Goal: Task Accomplishment & Management: Manage account settings

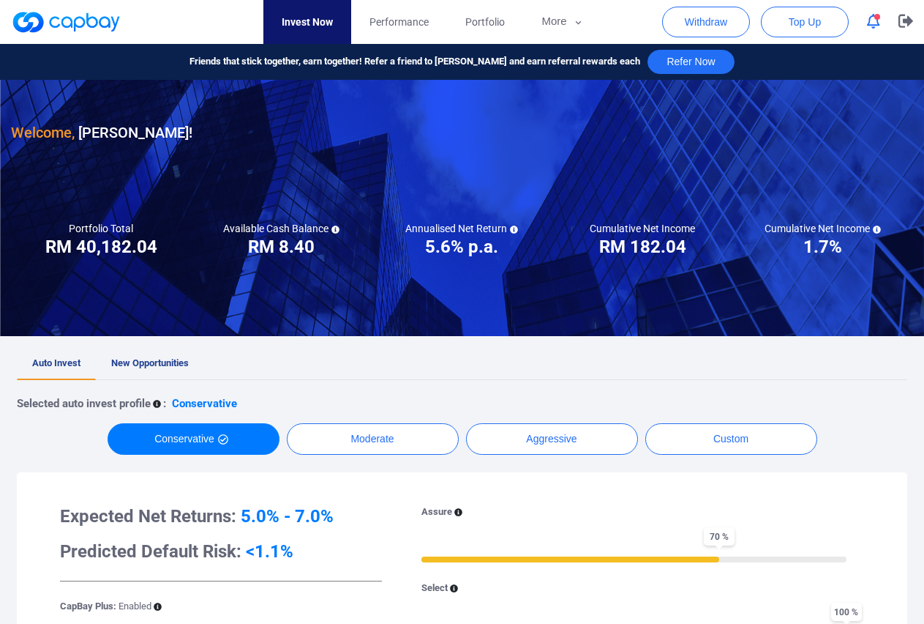
click at [875, 25] on icon "button" at bounding box center [873, 21] width 13 height 15
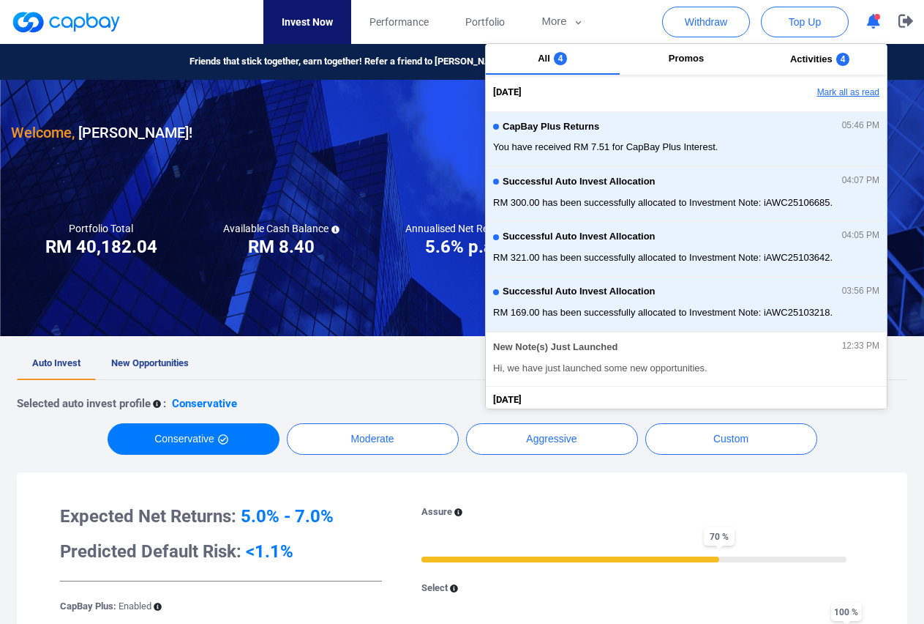
click at [837, 94] on button "Mark all as read" at bounding box center [808, 93] width 157 height 25
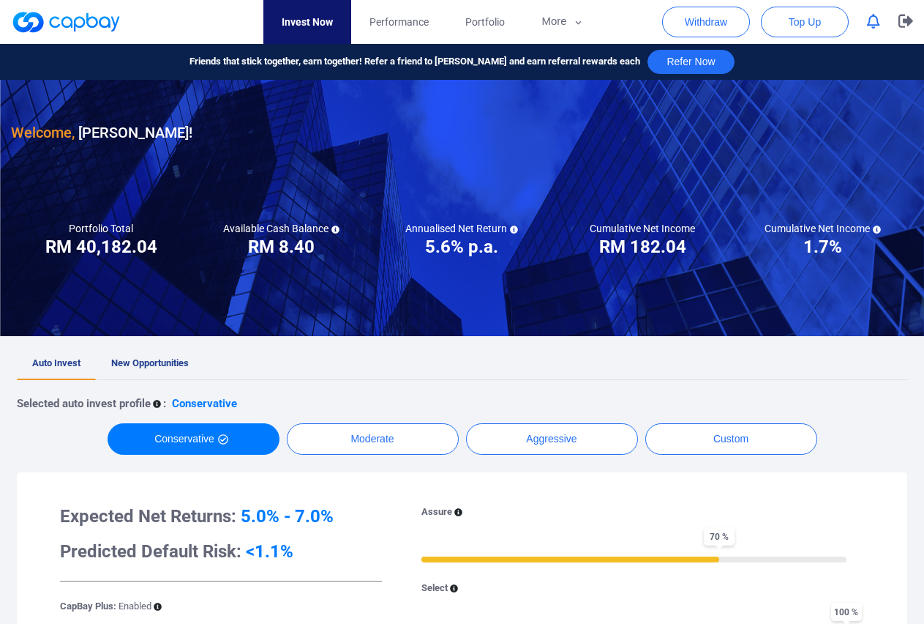
click at [336, 301] on div at bounding box center [462, 208] width 924 height 256
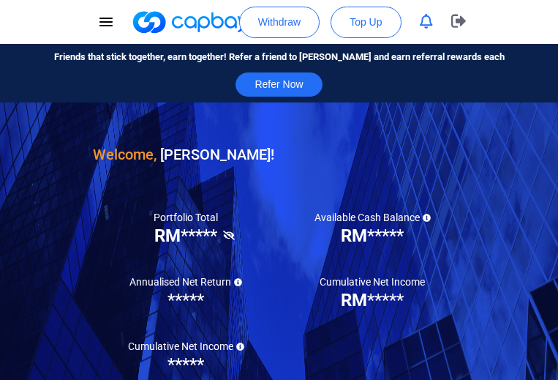
click at [419, 115] on div "Welcome, [PERSON_NAME] !" at bounding box center [279, 134] width 373 height 64
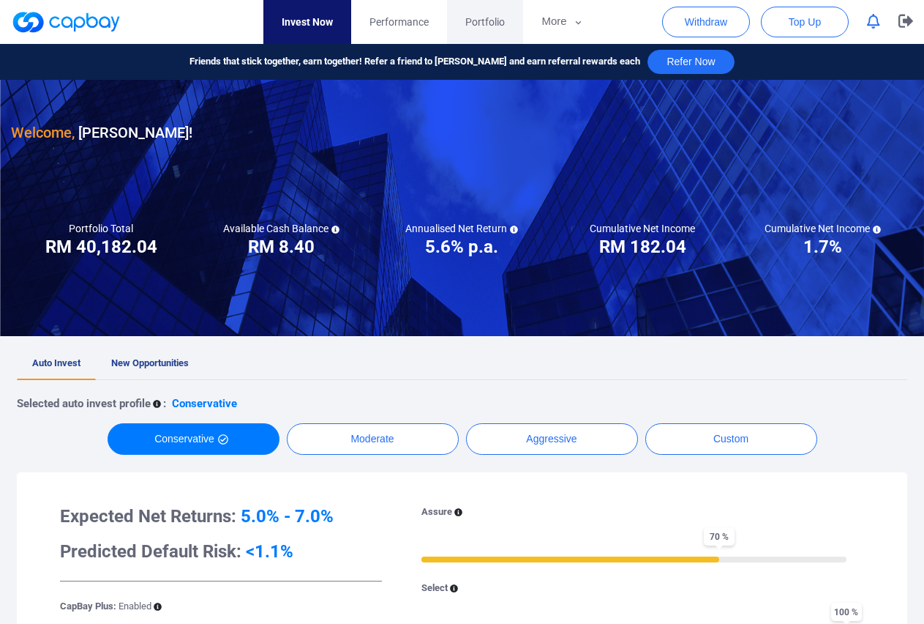
click at [490, 23] on span "Portfolio" at bounding box center [485, 22] width 40 height 16
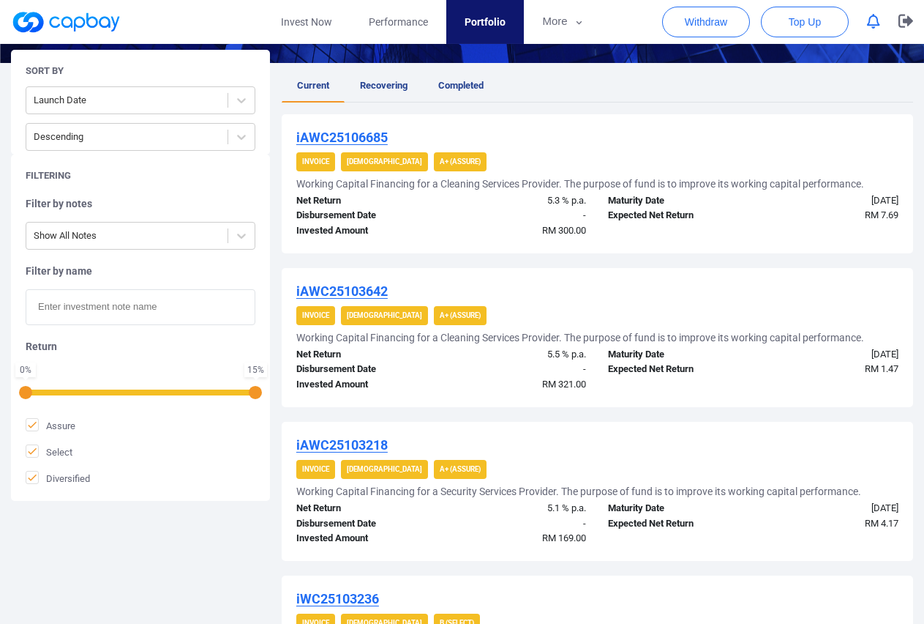
scroll to position [373, 0]
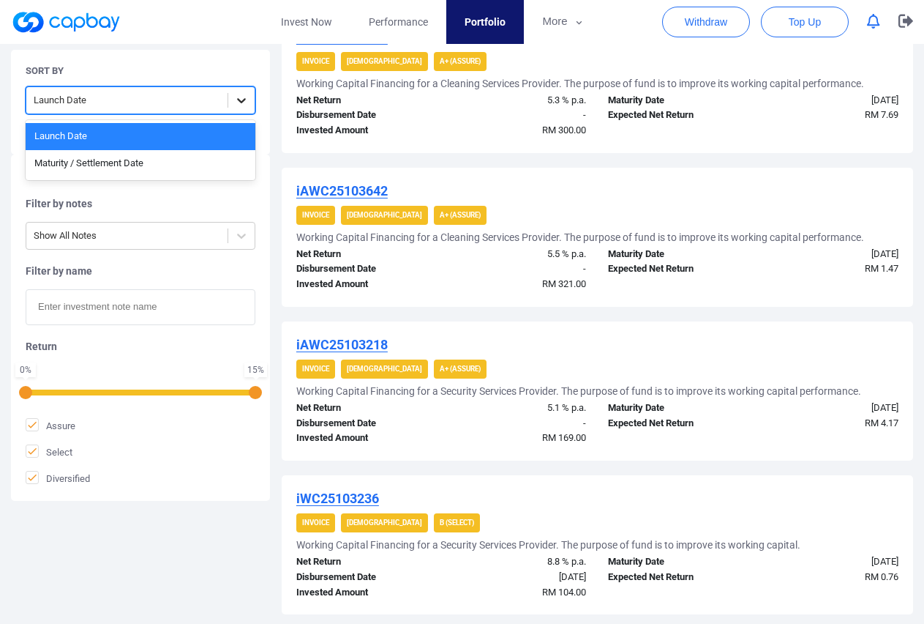
click at [239, 91] on div at bounding box center [241, 100] width 26 height 26
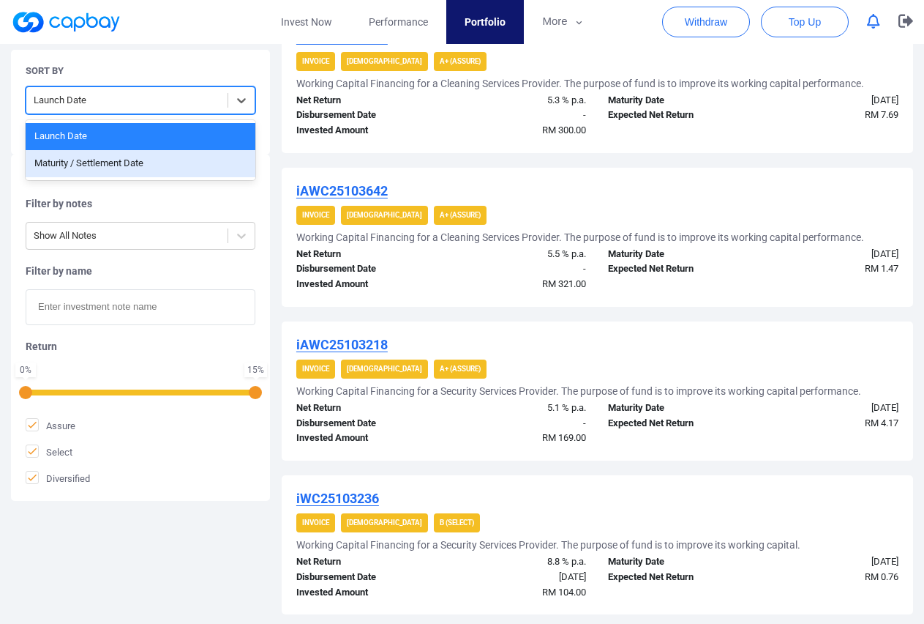
click at [121, 165] on div "Maturity / Settlement Date" at bounding box center [141, 163] width 230 height 27
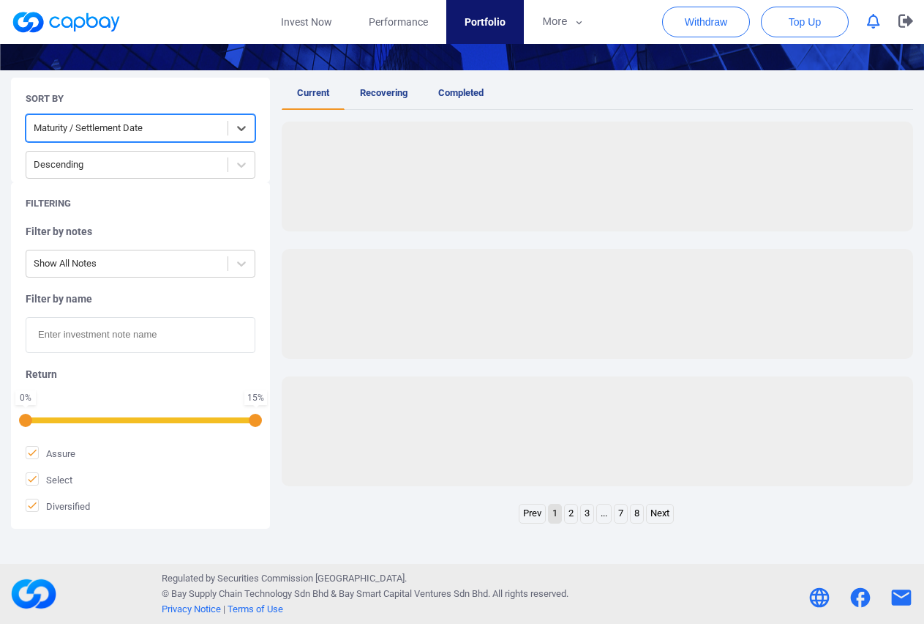
scroll to position [266, 0]
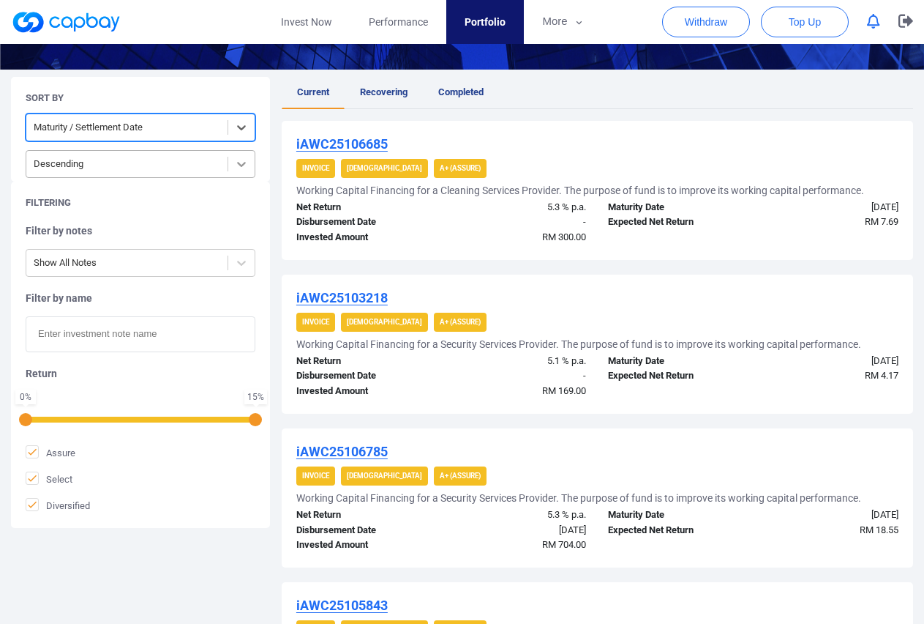
click at [238, 160] on icon at bounding box center [241, 164] width 15 height 15
click at [724, 132] on div "iAWC25106685 Invoice Shariah A+ (Assure) Working Capital Financing for a Cleani…" at bounding box center [598, 190] width 632 height 139
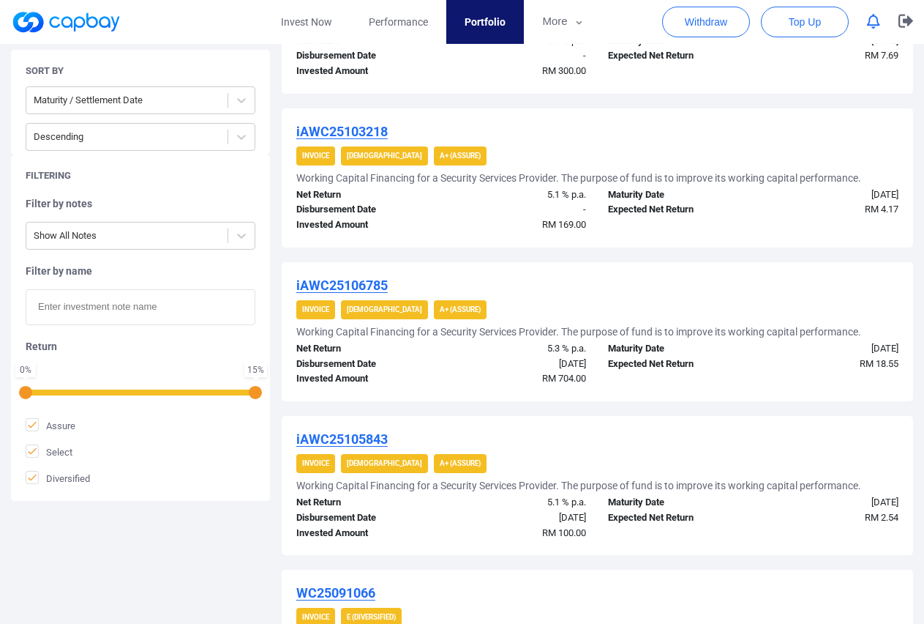
scroll to position [420, 0]
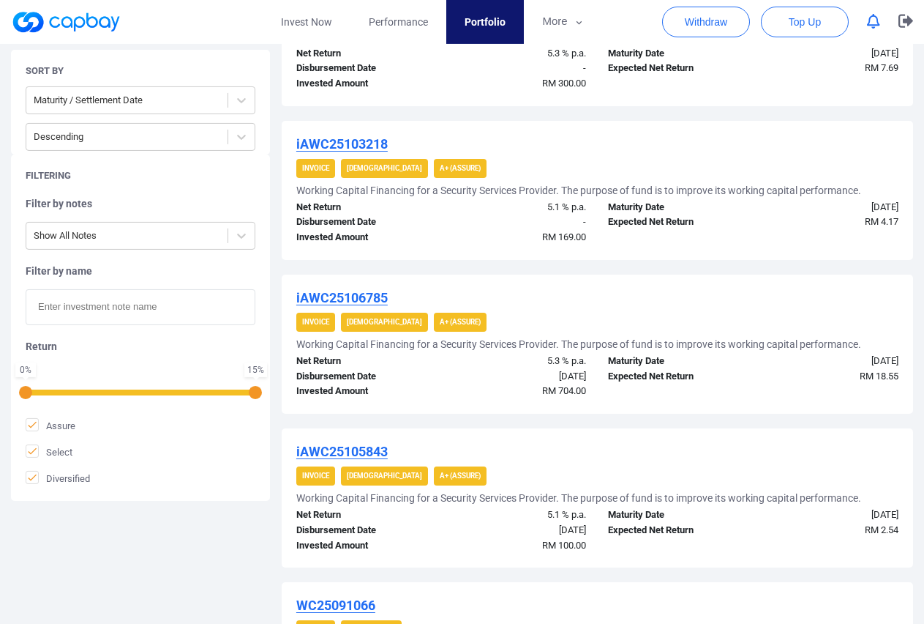
click at [715, 304] on div "iAWC25106785" at bounding box center [597, 298] width 602 height 18
click at [402, 21] on span "Performance" at bounding box center [398, 22] width 59 height 16
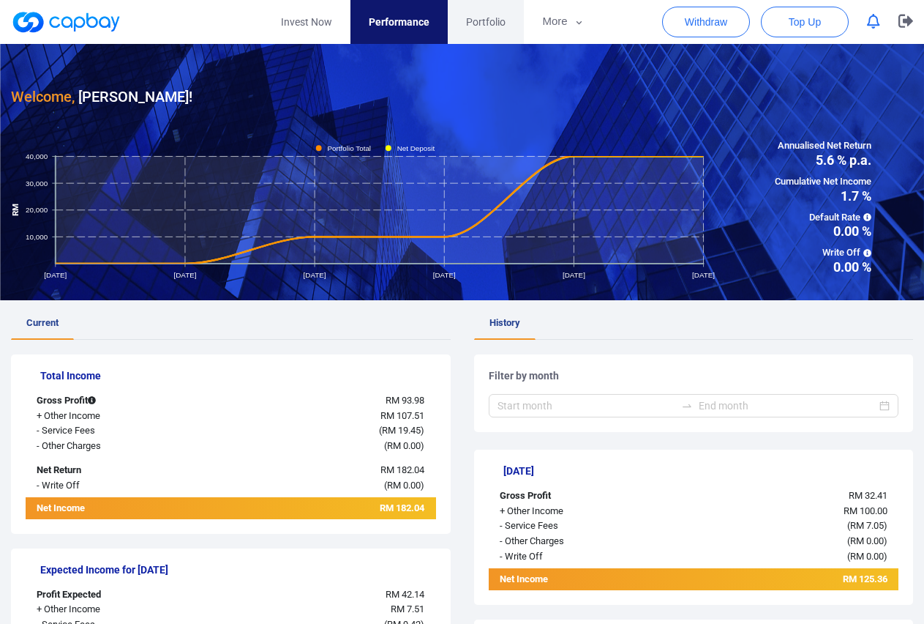
click at [466, 24] on link "Portfolio" at bounding box center [486, 22] width 76 height 44
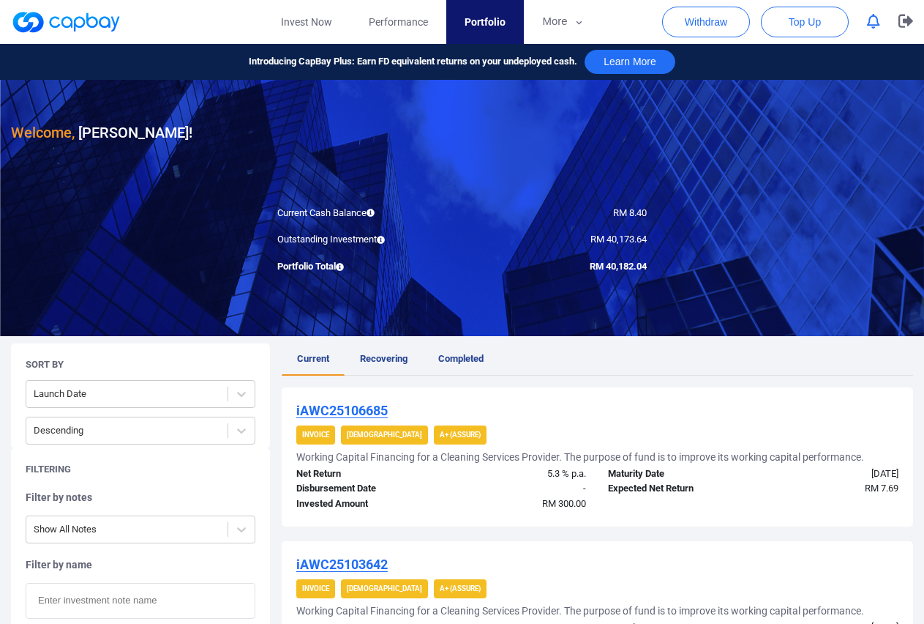
click at [708, 402] on div "iAWC25106685" at bounding box center [597, 411] width 602 height 18
click at [493, 18] on span "Portfolio" at bounding box center [485, 22] width 41 height 16
click at [313, 358] on span "Current" at bounding box center [313, 358] width 32 height 11
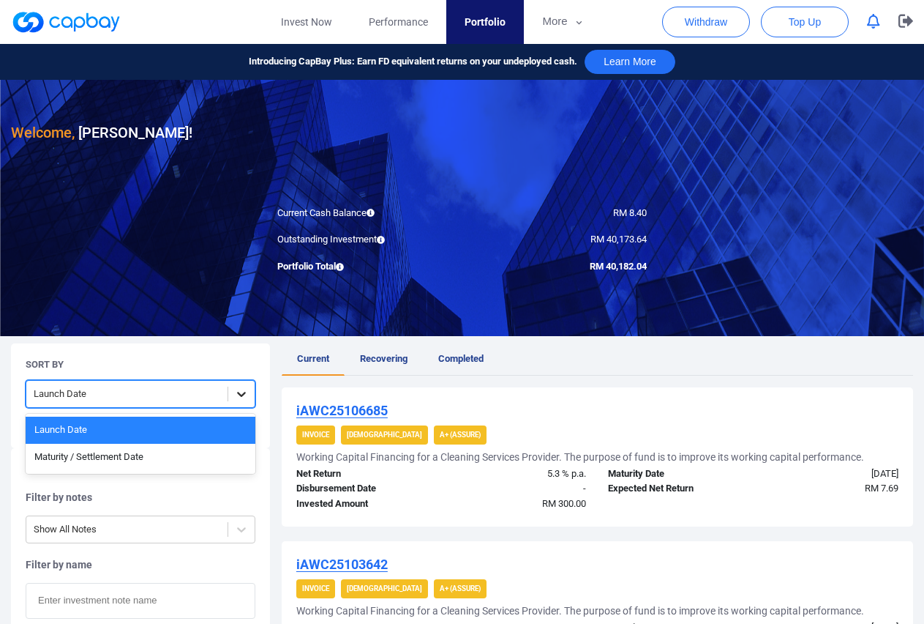
click at [242, 389] on icon at bounding box center [241, 393] width 15 height 15
click at [102, 460] on div "Maturity / Settlement Date" at bounding box center [141, 457] width 230 height 27
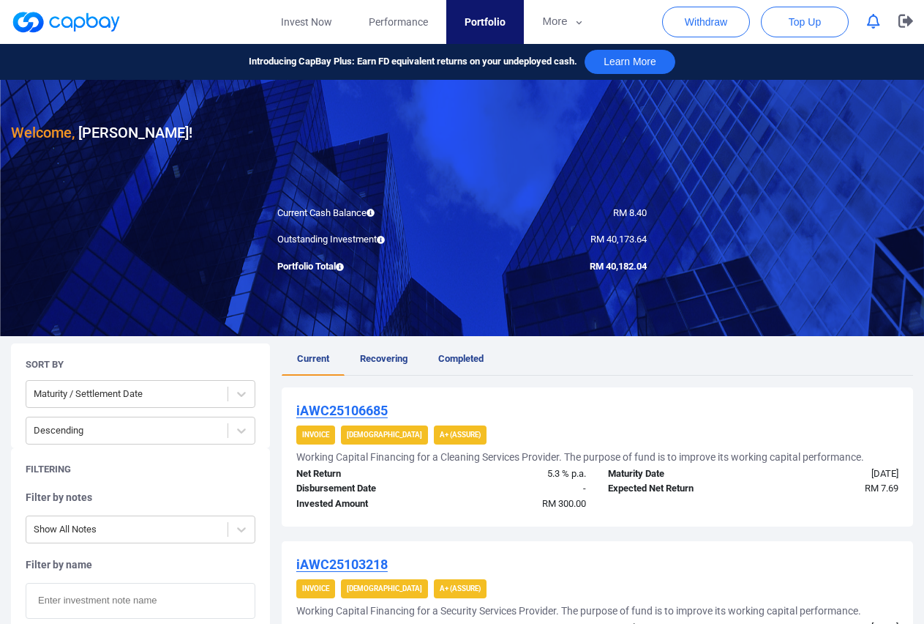
click at [749, 474] on div "Maturity Date" at bounding box center [675, 473] width 156 height 15
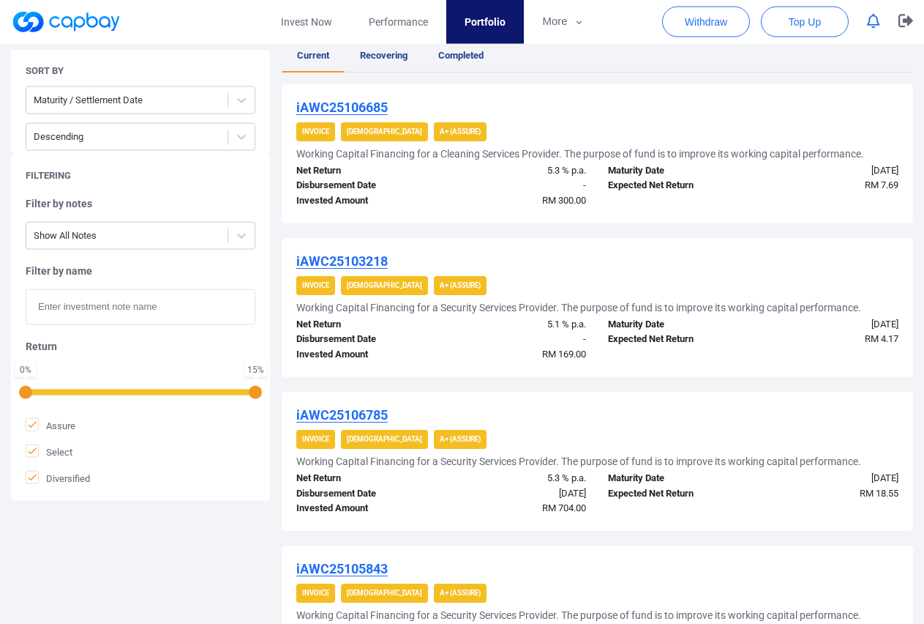
scroll to position [326, 0]
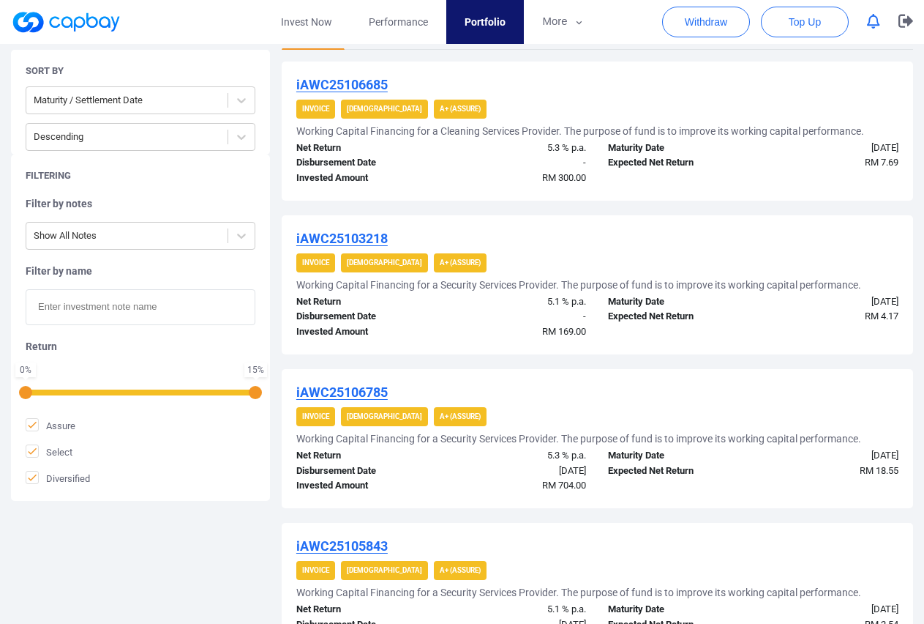
click at [804, 247] on div "iAWC25103218" at bounding box center [597, 239] width 602 height 18
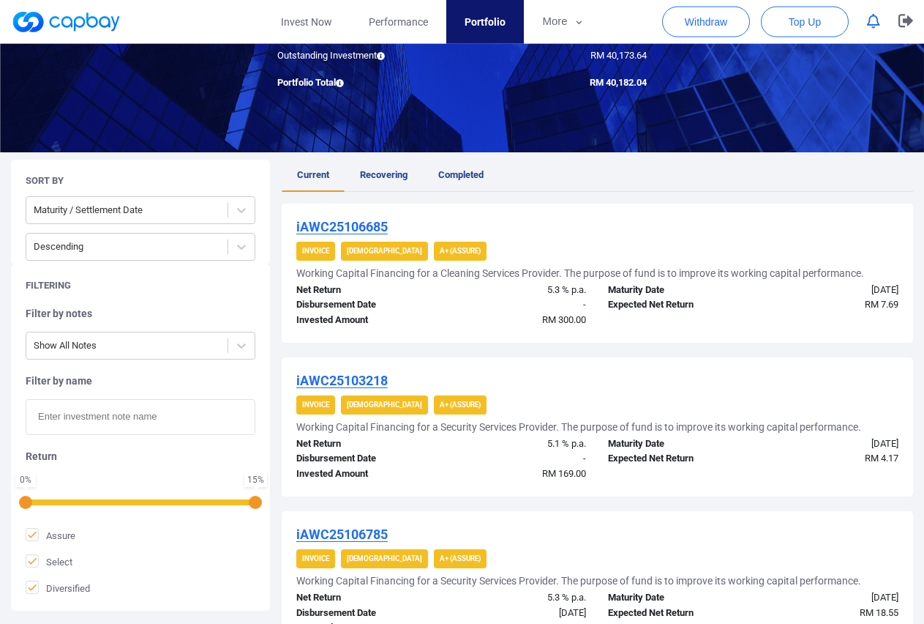
scroll to position [224, 0]
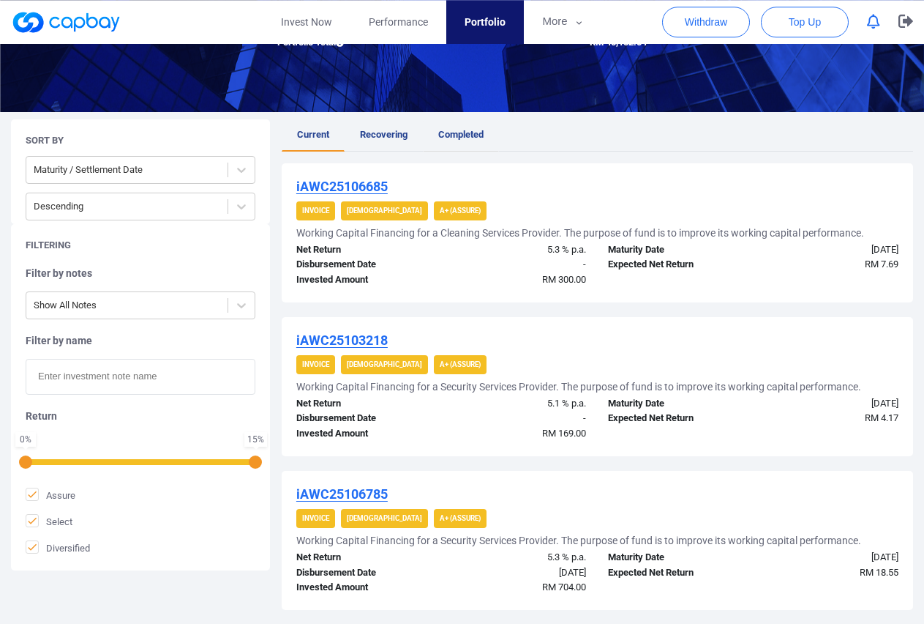
click at [471, 139] on span "Completed" at bounding box center [460, 134] width 45 height 11
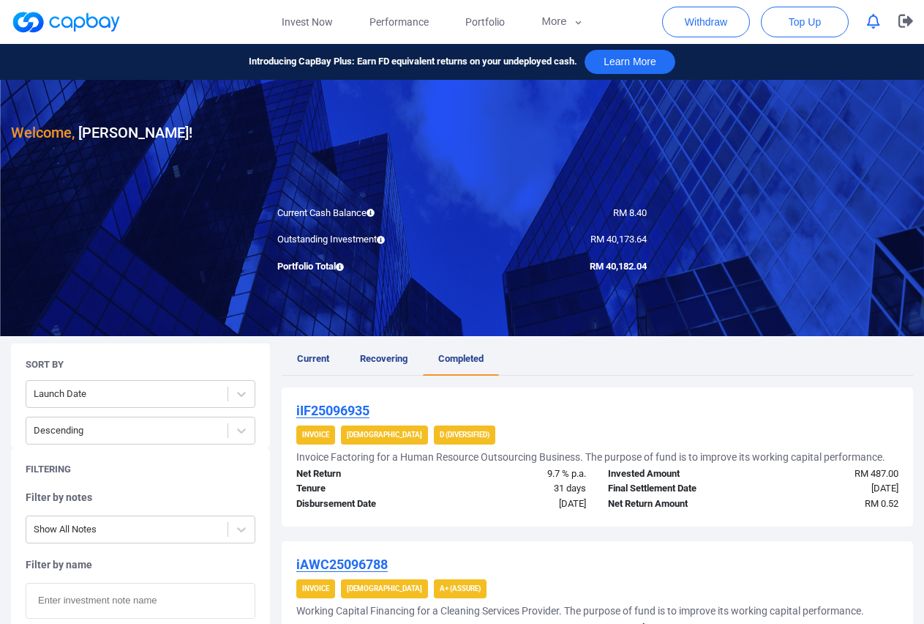
click at [733, 493] on div "Final Settlement Date" at bounding box center [675, 488] width 156 height 15
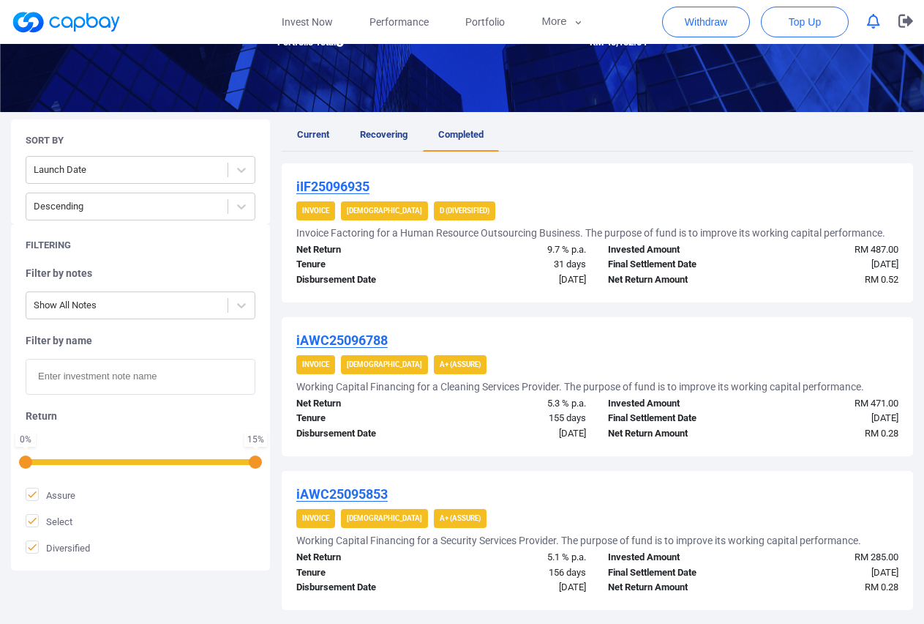
scroll to position [149, 0]
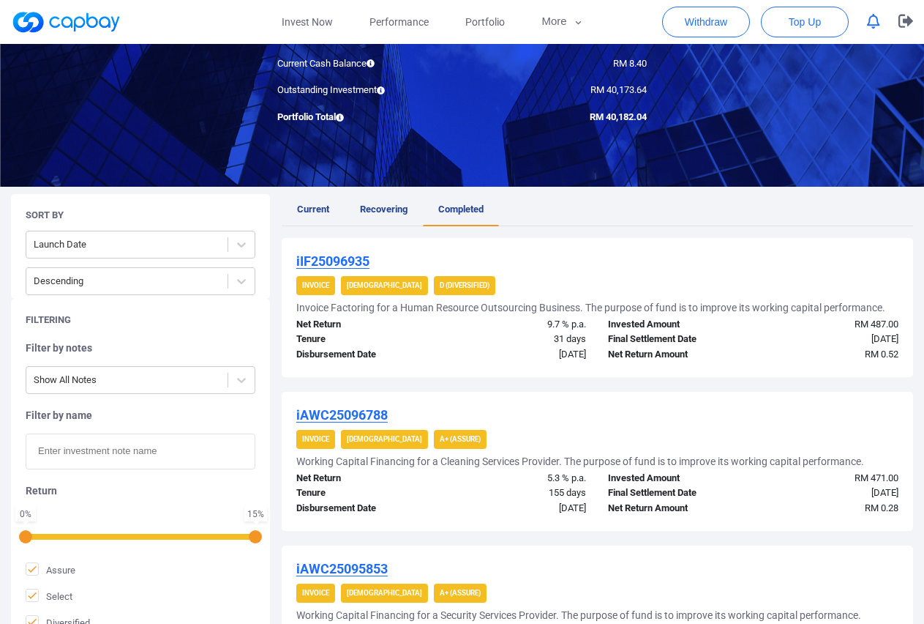
click at [645, 510] on div "Net Return Amount" at bounding box center [675, 508] width 156 height 15
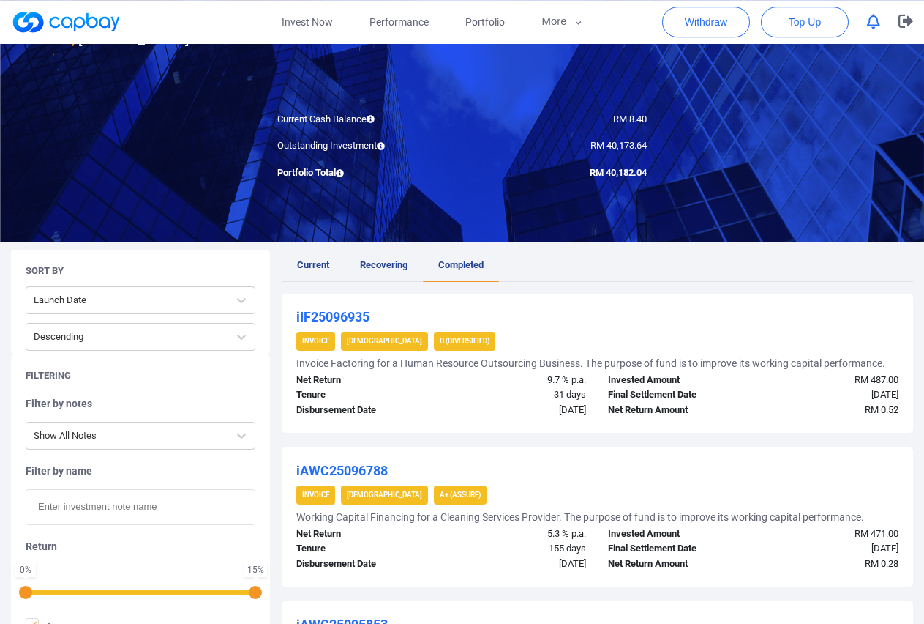
scroll to position [75, 0]
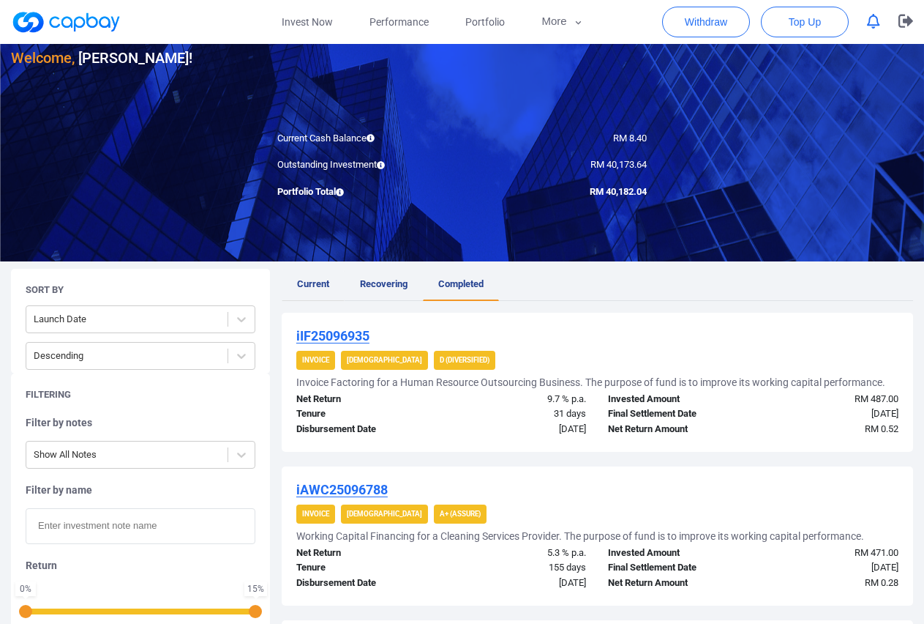
click at [323, 279] on span "Current" at bounding box center [313, 283] width 32 height 11
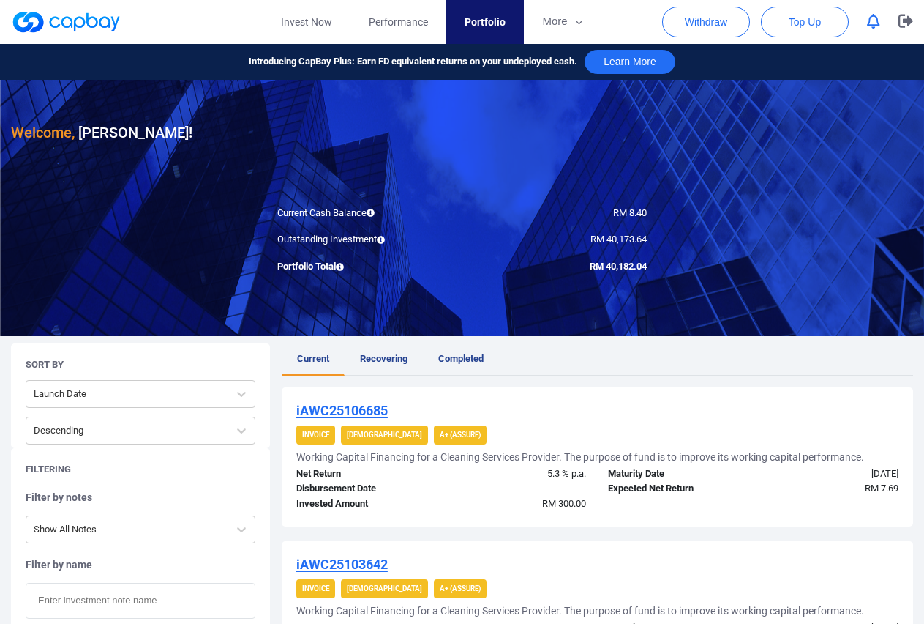
scroll to position [299, 0]
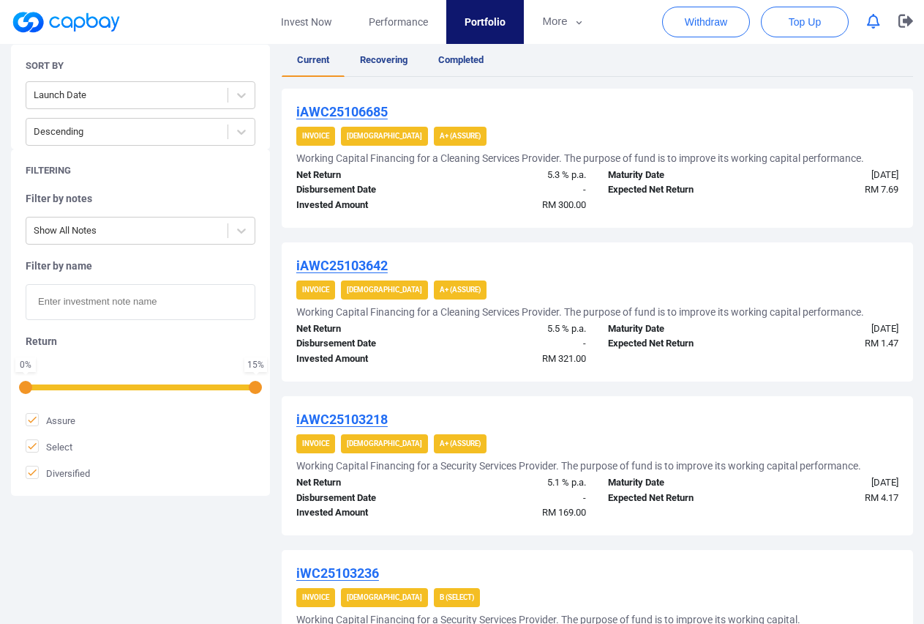
click at [764, 411] on div "iAWC25103218" at bounding box center [597, 420] width 602 height 18
click at [242, 90] on icon at bounding box center [241, 95] width 15 height 15
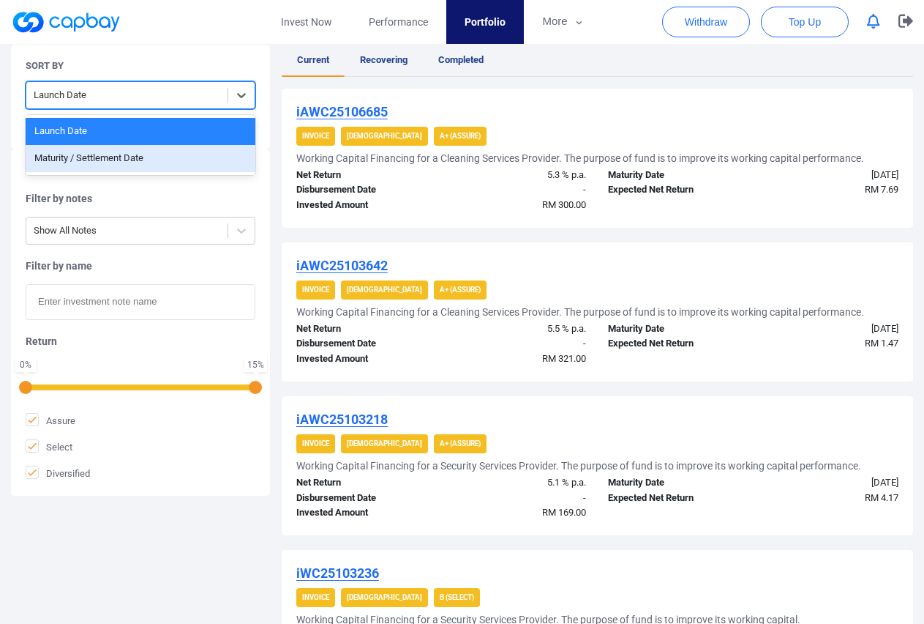
click at [97, 157] on div "Maturity / Settlement Date" at bounding box center [141, 158] width 230 height 27
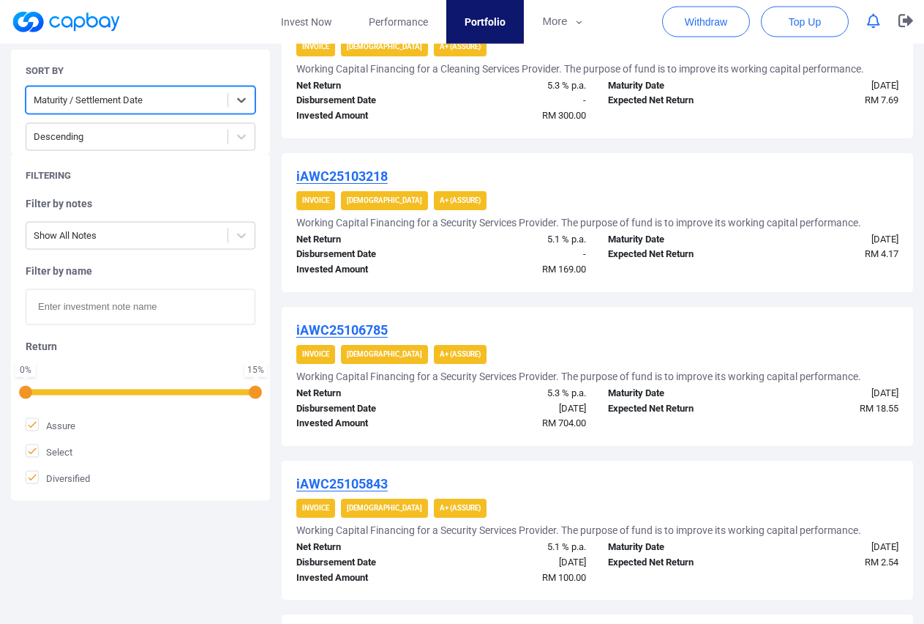
scroll to position [403, 0]
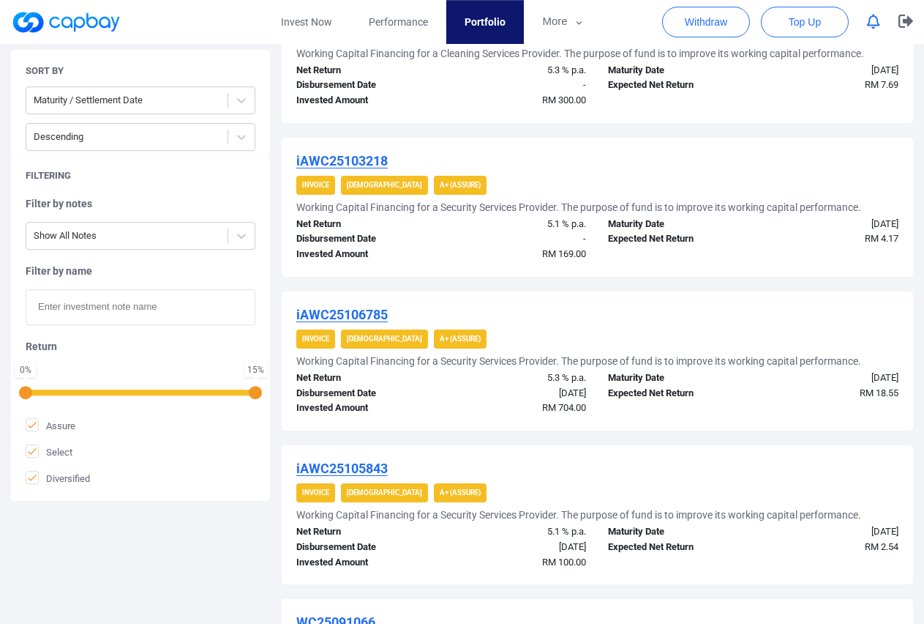
click at [703, 313] on div "iAWC25106785" at bounding box center [597, 315] width 602 height 18
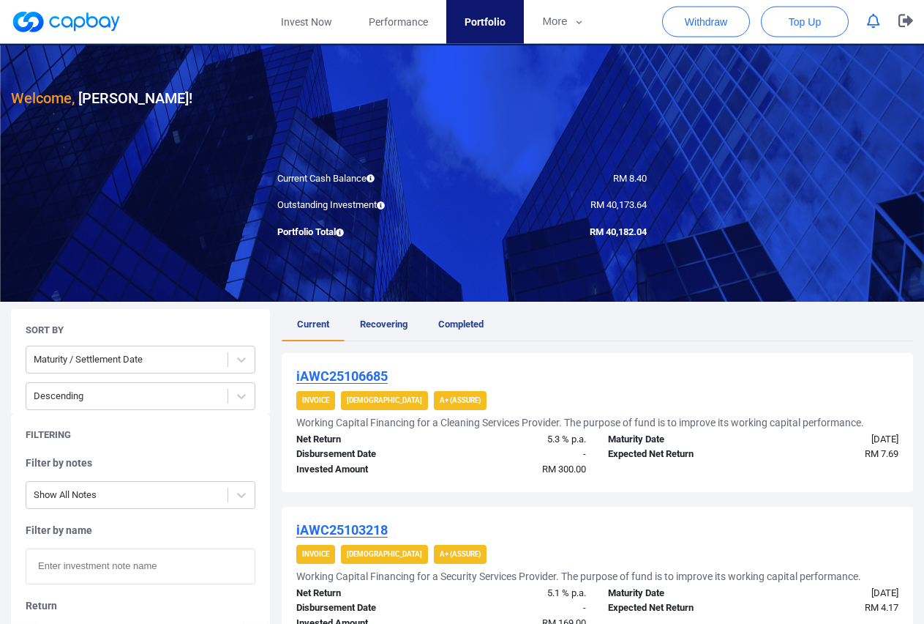
scroll to position [30, 0]
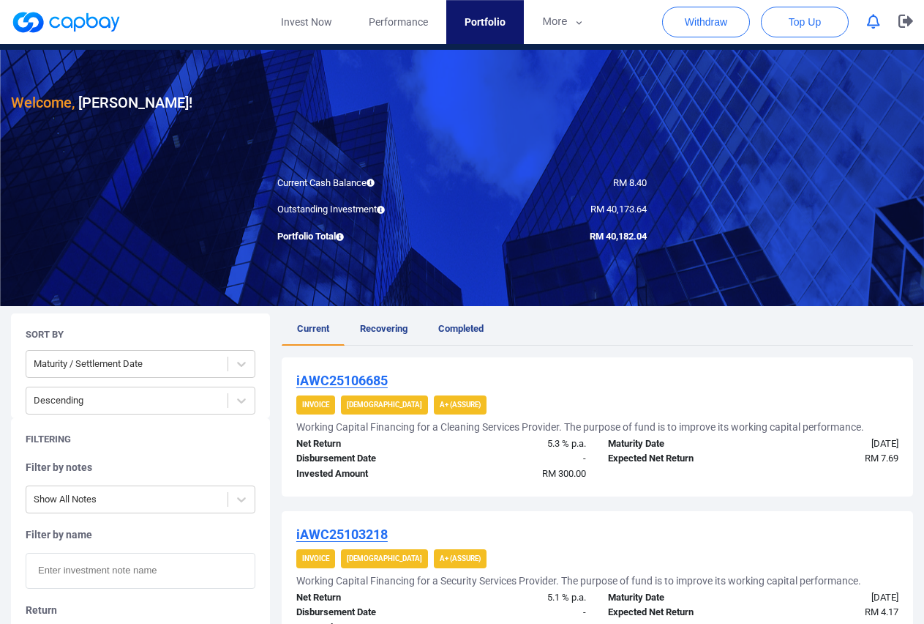
click at [737, 482] on div "Maturity Date [DATE] Expected Net Return RM 7.69" at bounding box center [753, 458] width 313 height 45
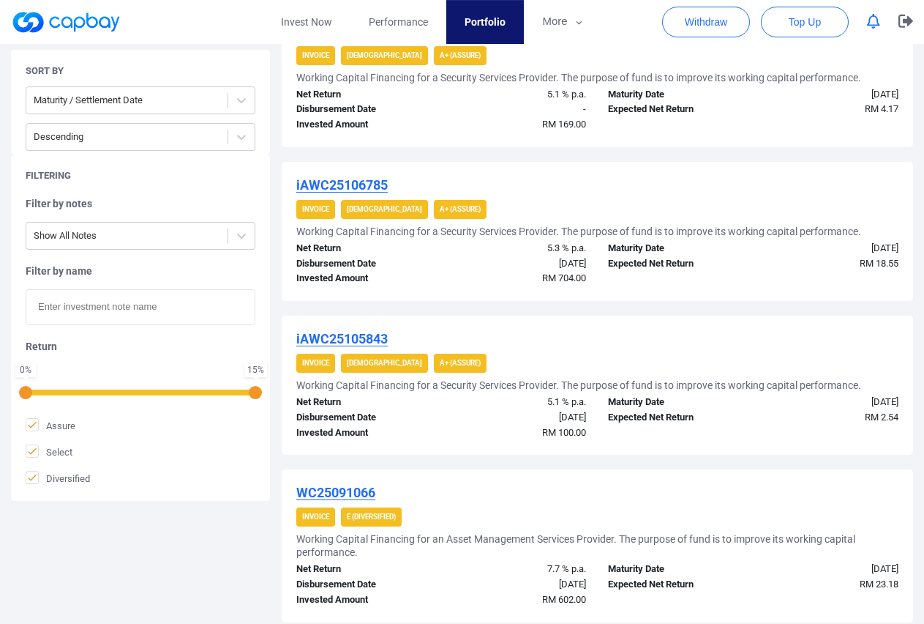
scroll to position [553, 0]
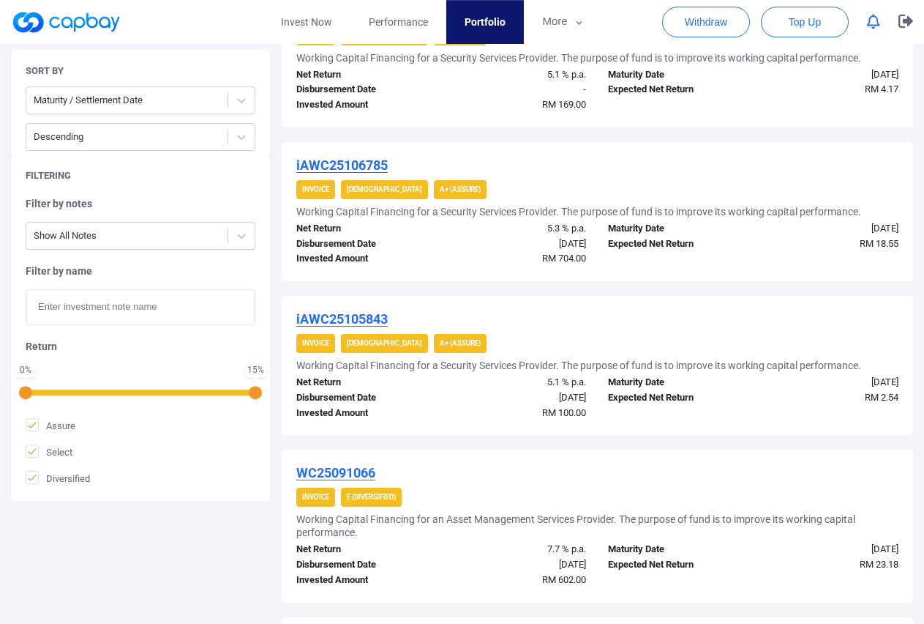
click at [760, 386] on div "[DATE]" at bounding box center [832, 382] width 156 height 15
click at [571, 26] on button "More" at bounding box center [563, 22] width 78 height 44
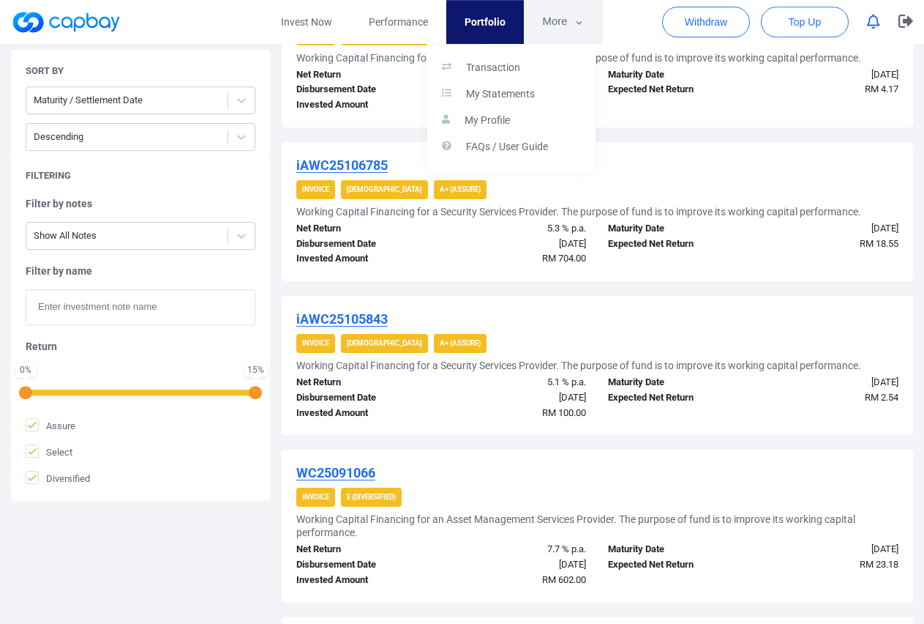
scroll to position [254, 0]
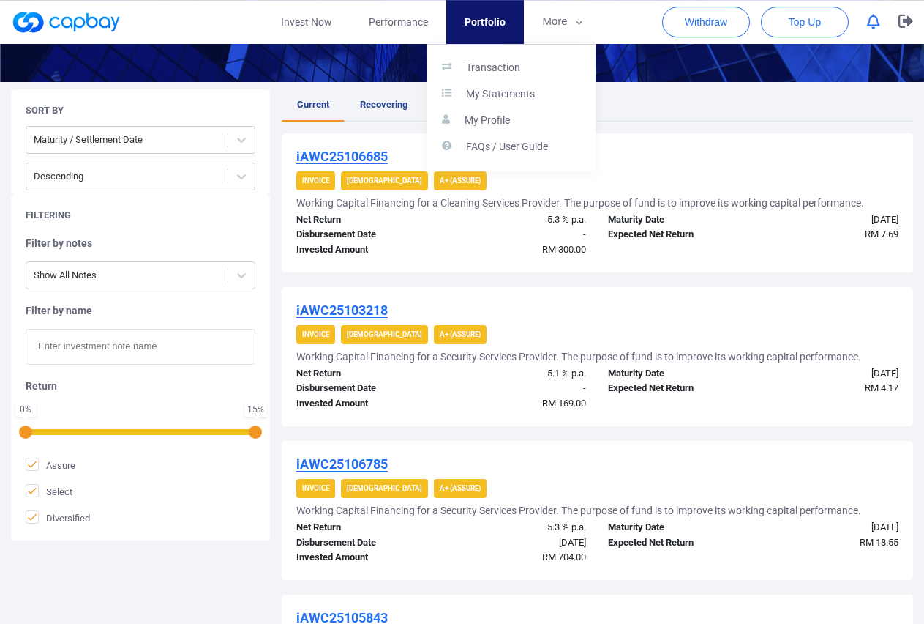
click at [559, 23] on button "button" at bounding box center [462, 312] width 924 height 624
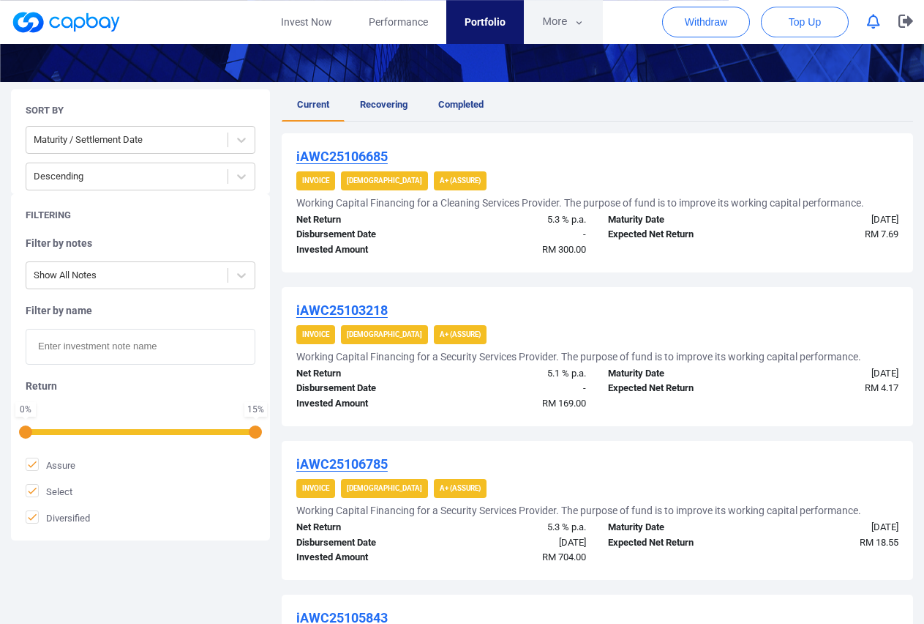
click at [580, 20] on icon "button" at bounding box center [579, 22] width 11 height 13
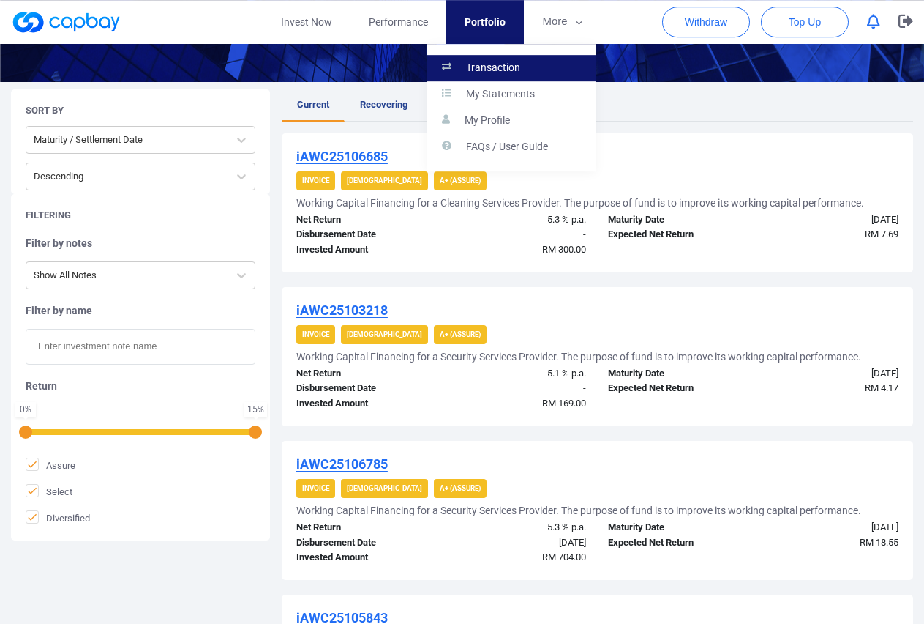
click at [495, 72] on p "Transaction" at bounding box center [493, 67] width 54 height 13
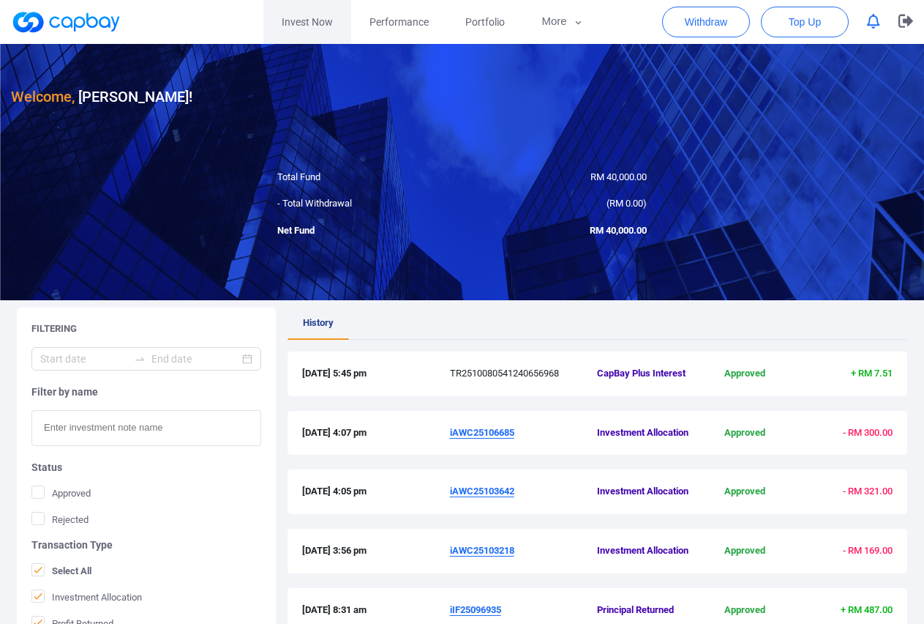
click at [334, 18] on link "Invest Now" at bounding box center [307, 22] width 88 height 44
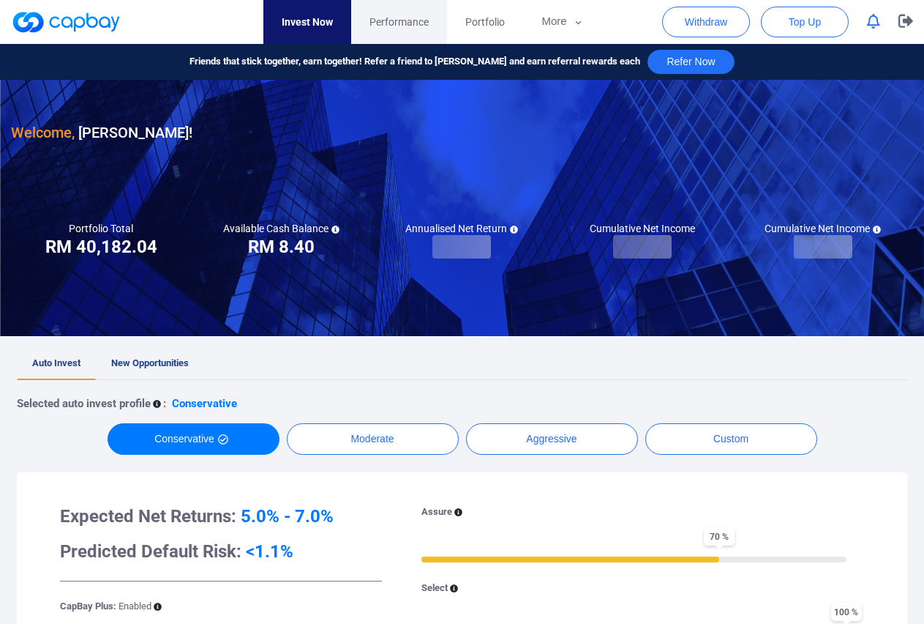
click at [385, 20] on span "Performance" at bounding box center [399, 22] width 59 height 16
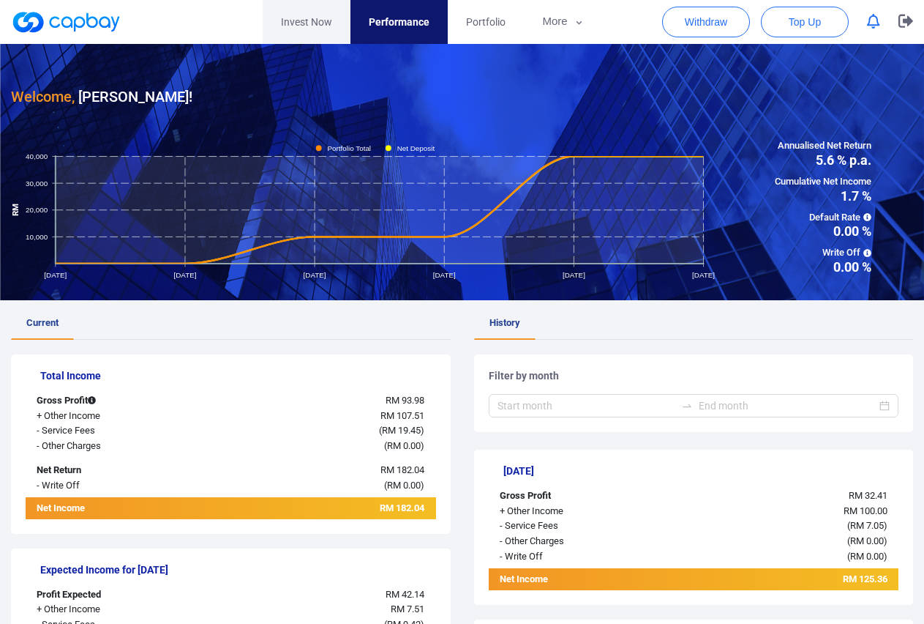
click at [283, 22] on link "Invest Now" at bounding box center [307, 22] width 88 height 44
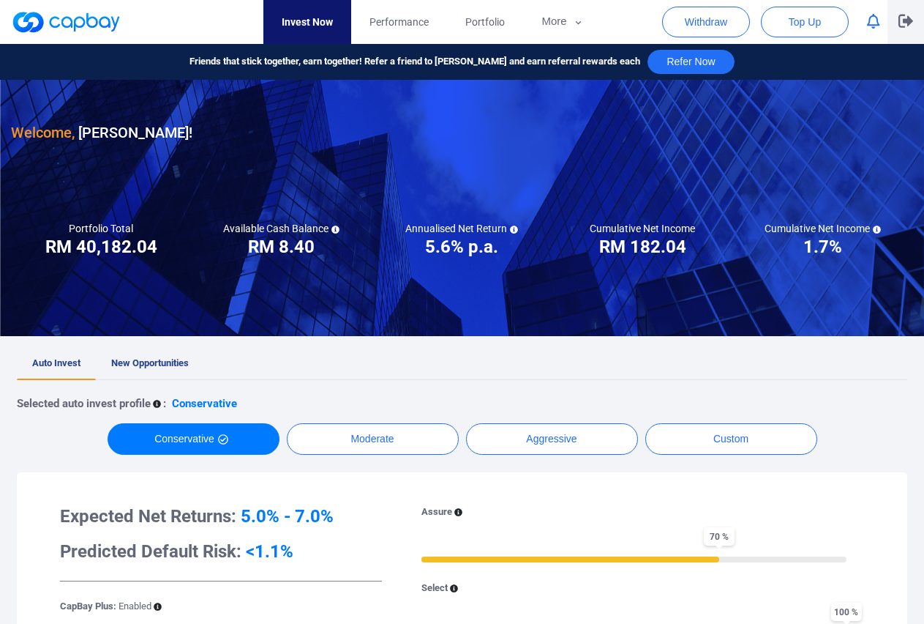
click at [908, 18] on icon "button" at bounding box center [906, 21] width 15 height 13
